Goal: Complete application form

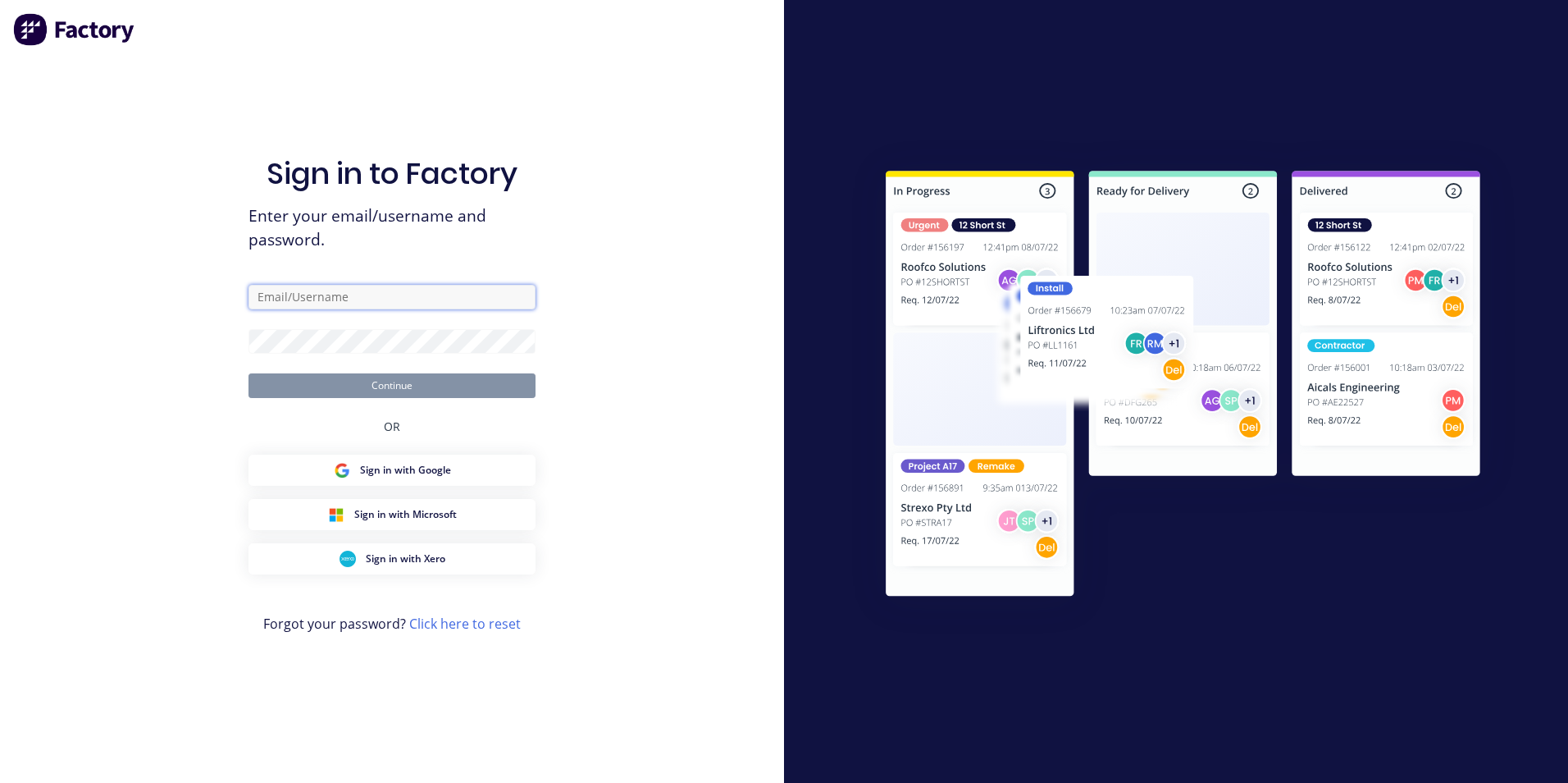
click at [330, 296] on input "text" at bounding box center [392, 296] width 287 height 25
type input "[EMAIL_ADDRESS][DOMAIN_NAME]"
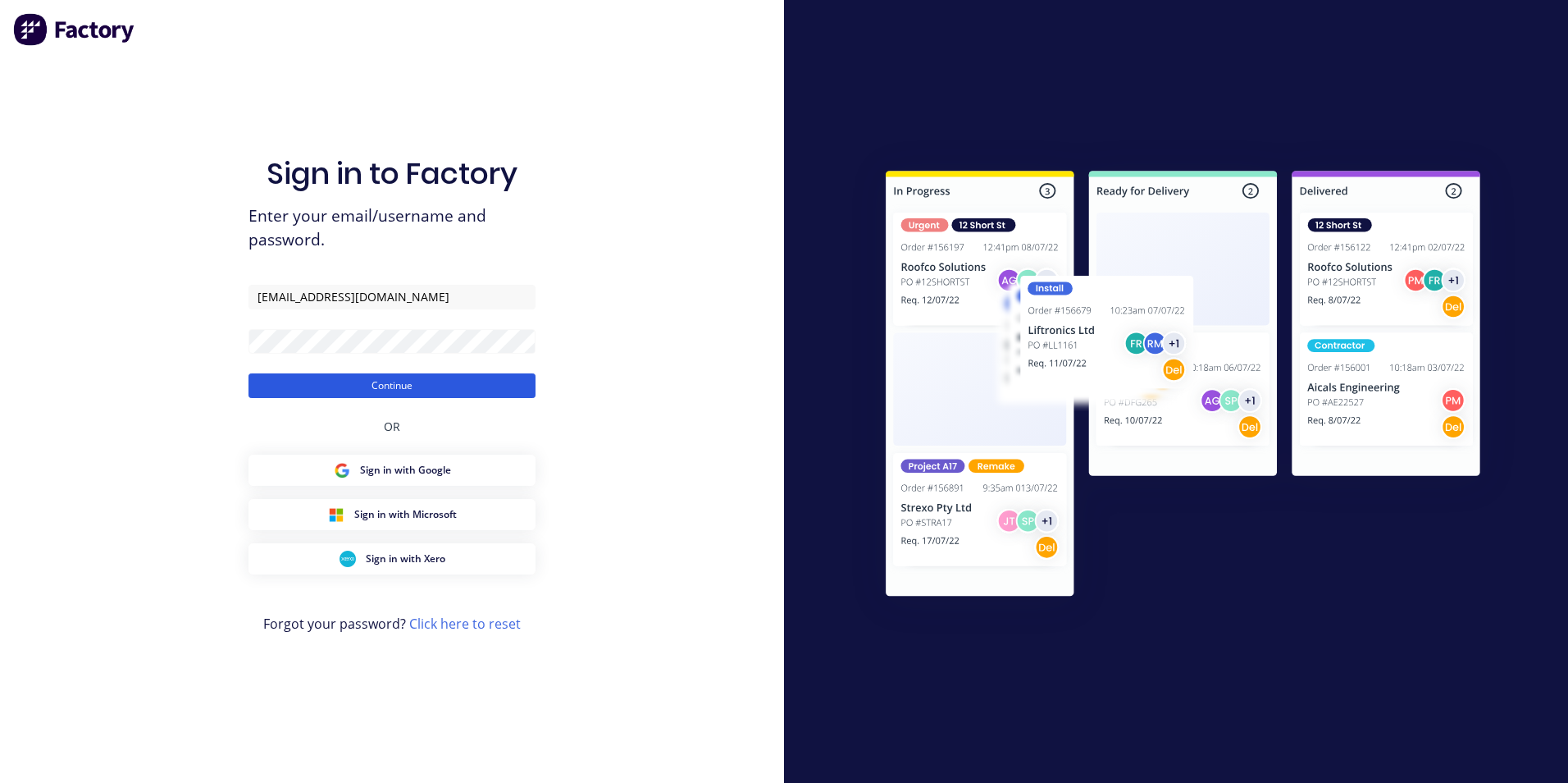
click at [395, 382] on button "Continue" at bounding box center [392, 385] width 287 height 25
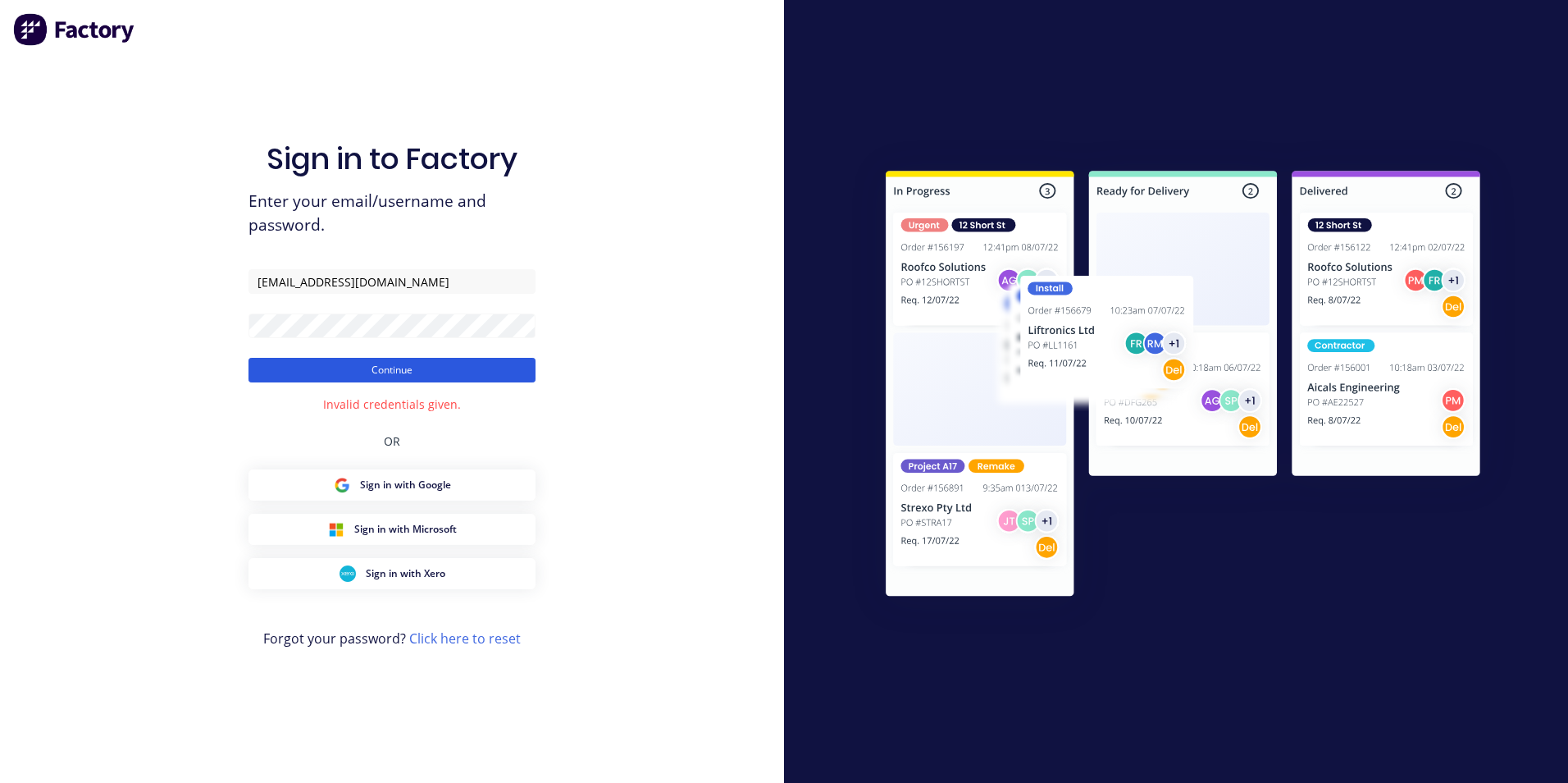
click at [407, 368] on button "Continue" at bounding box center [392, 370] width 287 height 25
click at [416, 374] on button "Continue" at bounding box center [392, 370] width 287 height 25
click at [380, 382] on button "Continue" at bounding box center [392, 370] width 287 height 25
click at [384, 374] on button "Continue" at bounding box center [392, 370] width 287 height 25
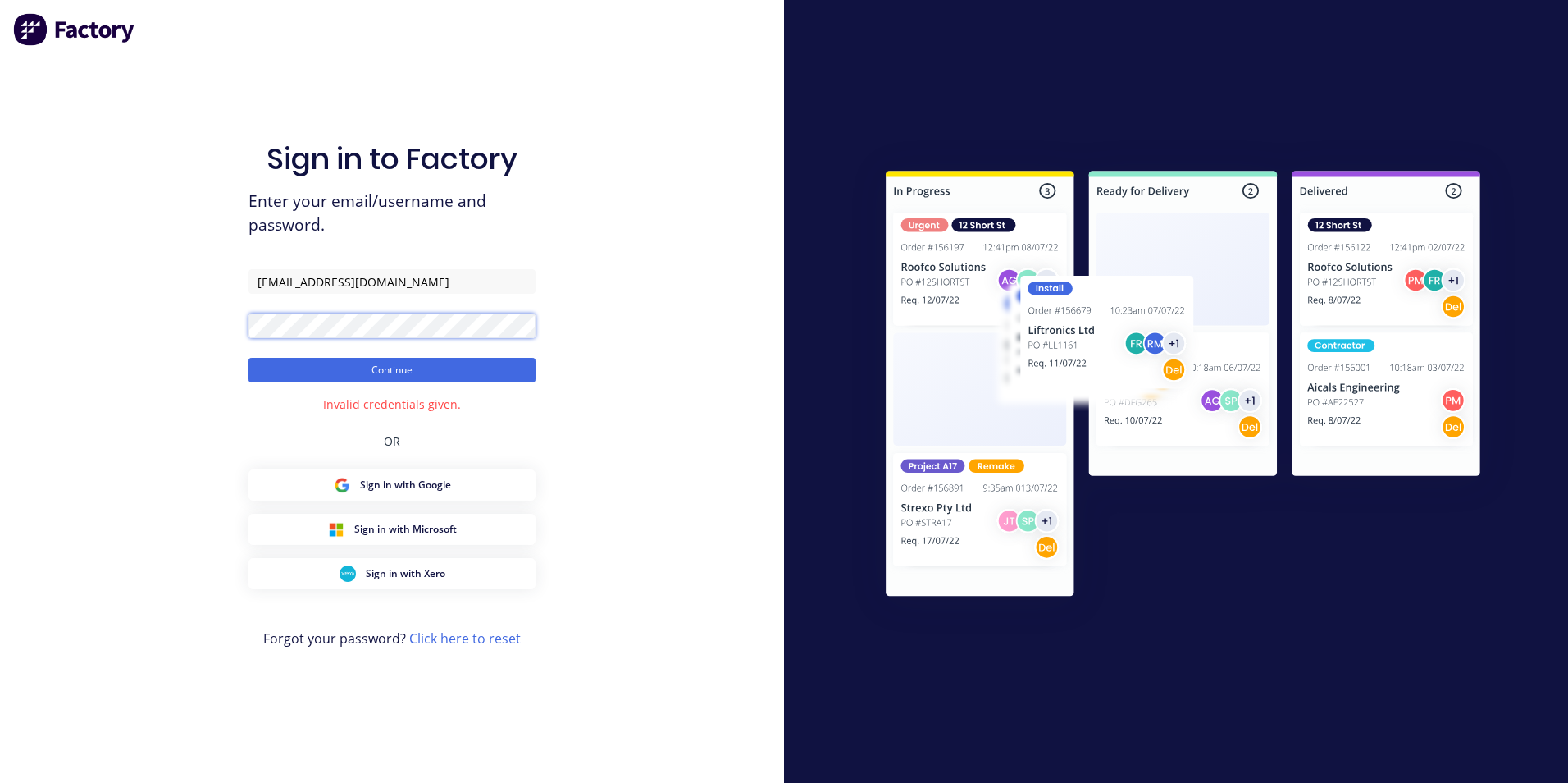
click at [249, 358] on button "Continue" at bounding box center [392, 370] width 287 height 25
click at [404, 371] on button "Continue" at bounding box center [392, 370] width 287 height 25
